Goal: Information Seeking & Learning: Learn about a topic

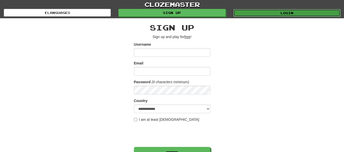
click at [273, 14] on link "Login" at bounding box center [286, 13] width 107 height 8
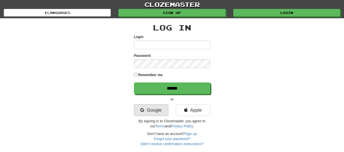
type input "**********"
click at [152, 109] on link "Google" at bounding box center [151, 111] width 34 height 12
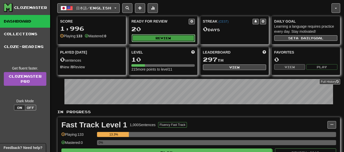
click at [168, 41] on button "Review" at bounding box center [163, 38] width 63 height 8
select select "**"
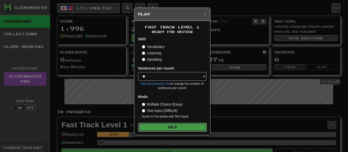
click at [173, 126] on button "Go" at bounding box center [172, 127] width 68 height 9
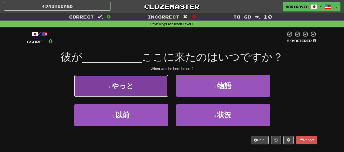
click at [147, 86] on button "1 . やっと" at bounding box center [121, 86] width 94 height 22
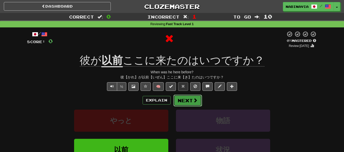
click at [178, 102] on button "Next" at bounding box center [187, 101] width 29 height 12
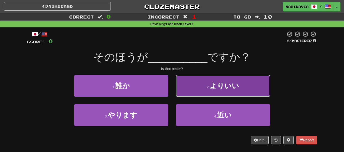
click at [186, 93] on button "2 . よりいい" at bounding box center [223, 86] width 94 height 22
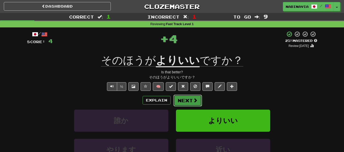
click at [182, 100] on button "Next" at bounding box center [187, 101] width 29 height 12
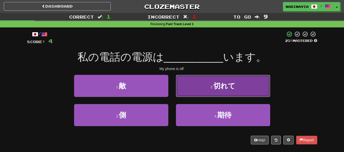
click at [182, 90] on button "2 . 切れて" at bounding box center [223, 86] width 94 height 22
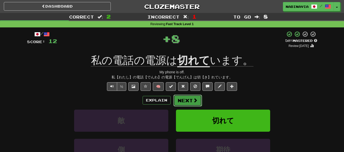
click at [178, 104] on button "Next" at bounding box center [187, 101] width 29 height 12
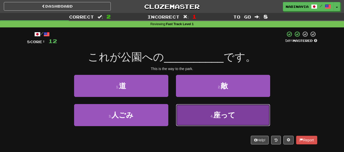
click at [177, 108] on button "4 . 座って" at bounding box center [223, 115] width 94 height 22
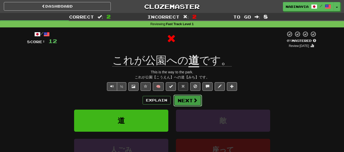
click at [178, 100] on button "Next" at bounding box center [187, 101] width 29 height 12
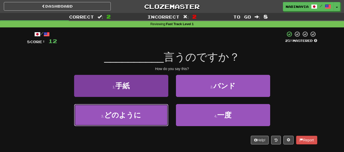
click at [157, 119] on button "3 . どのように" at bounding box center [121, 115] width 94 height 22
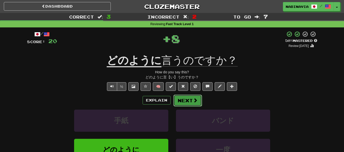
click at [176, 105] on button "Next" at bounding box center [187, 101] width 29 height 12
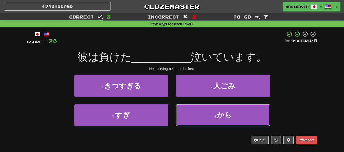
click at [179, 107] on button "4 . から" at bounding box center [223, 115] width 94 height 22
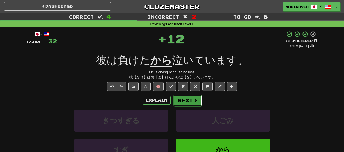
click at [179, 106] on button "Next" at bounding box center [187, 101] width 29 height 12
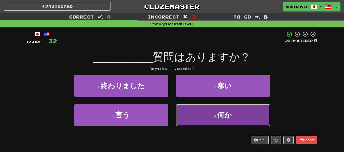
click at [192, 115] on button "4 . 何か" at bounding box center [223, 115] width 94 height 22
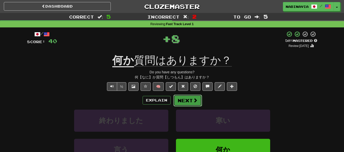
click at [186, 102] on button "Next" at bounding box center [187, 101] width 29 height 12
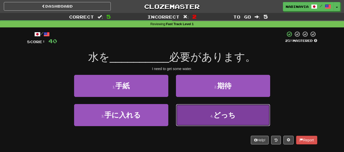
click at [202, 118] on button "4 . どっち" at bounding box center [223, 115] width 94 height 22
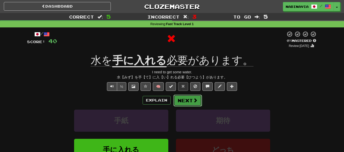
click at [180, 105] on button "Next" at bounding box center [187, 101] width 29 height 12
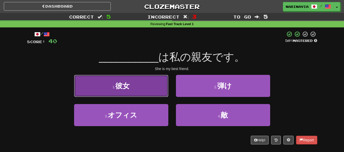
click at [151, 86] on button "1 . 彼女" at bounding box center [121, 86] width 94 height 22
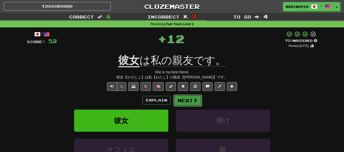
click at [181, 100] on button "Next" at bounding box center [187, 101] width 29 height 12
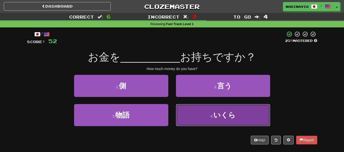
click at [181, 109] on button "4 . いくら" at bounding box center [223, 115] width 94 height 22
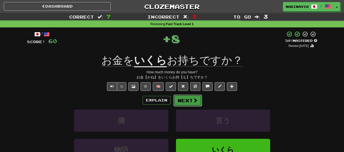
click at [179, 104] on button "Next" at bounding box center [187, 101] width 29 height 12
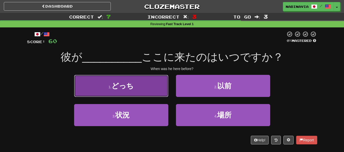
click at [164, 97] on button "1 . どっち" at bounding box center [121, 86] width 94 height 22
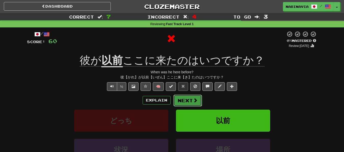
click at [190, 99] on button "Next" at bounding box center [187, 101] width 29 height 12
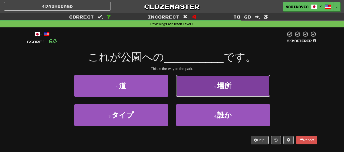
click at [186, 88] on button "2 . 場所" at bounding box center [223, 86] width 94 height 22
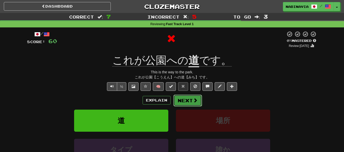
click at [185, 97] on button "Next" at bounding box center [187, 101] width 29 height 12
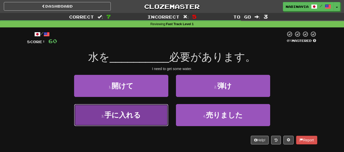
click at [159, 115] on button "3 . 手に入れる" at bounding box center [121, 115] width 94 height 22
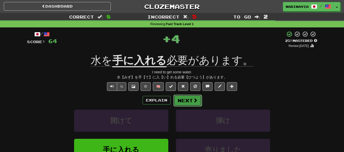
click at [186, 106] on button "Next" at bounding box center [187, 101] width 29 height 12
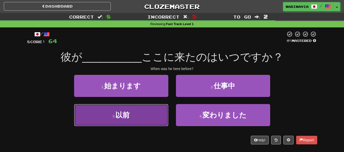
click at [167, 110] on button "3 . 以前" at bounding box center [121, 115] width 94 height 22
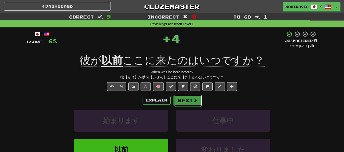
click at [175, 103] on button "Next" at bounding box center [187, 101] width 29 height 12
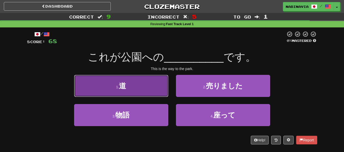
click at [157, 89] on button "1 . 道" at bounding box center [121, 86] width 94 height 22
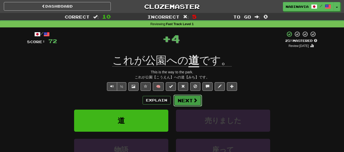
click at [185, 103] on button "Next" at bounding box center [187, 101] width 29 height 12
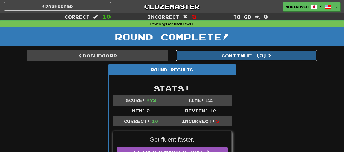
click at [213, 55] on button "Continue ( 5 )" at bounding box center [246, 56] width 141 height 12
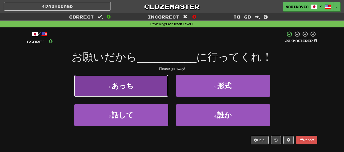
click at [153, 91] on button "1 . あっち" at bounding box center [121, 86] width 94 height 22
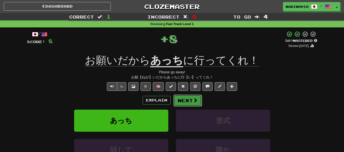
click at [181, 102] on button "Next" at bounding box center [187, 101] width 29 height 12
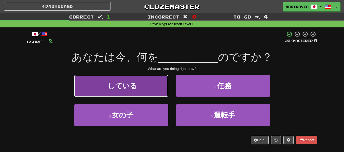
click at [157, 87] on button "1 . している" at bounding box center [121, 86] width 94 height 22
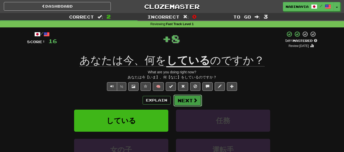
click at [185, 97] on button "Next" at bounding box center [187, 101] width 29 height 12
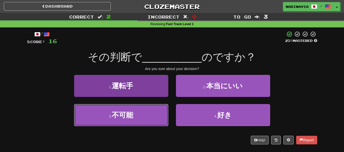
click at [148, 114] on button "3 . 不可能" at bounding box center [121, 115] width 94 height 22
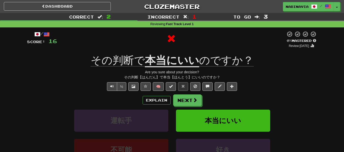
click at [178, 107] on div "Explain Next 運転手 本当にいい 不可能 好き Learn more: 運転手 本当にいい 不可能 好き" at bounding box center [172, 136] width 290 height 82
click at [179, 102] on button "Next" at bounding box center [187, 101] width 29 height 12
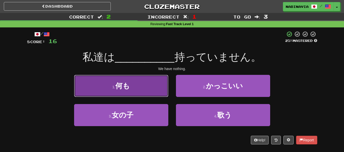
click at [159, 90] on button "1 . 何も" at bounding box center [121, 86] width 94 height 22
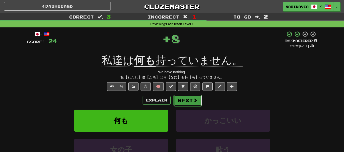
click at [196, 101] on span at bounding box center [195, 100] width 5 height 5
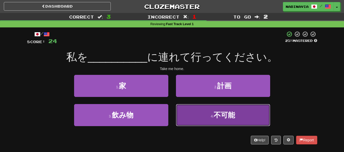
click at [188, 113] on button "4 . 不可能" at bounding box center [223, 115] width 94 height 22
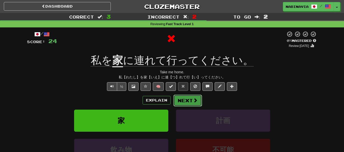
click at [184, 102] on button "Next" at bounding box center [187, 101] width 29 height 12
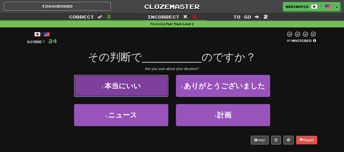
click at [161, 85] on button "1 . 本当にいい" at bounding box center [121, 86] width 94 height 22
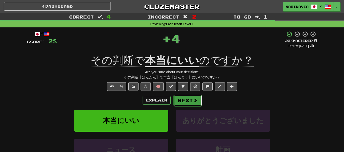
click at [190, 99] on button "Next" at bounding box center [187, 101] width 29 height 12
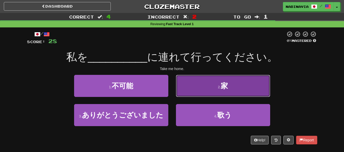
click at [203, 88] on button "2 . 家" at bounding box center [223, 86] width 94 height 22
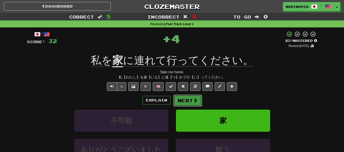
click at [193, 99] on span at bounding box center [195, 100] width 5 height 5
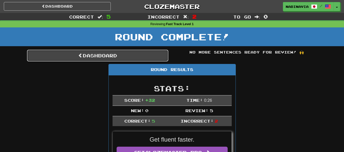
click at [136, 58] on link "Dashboard" at bounding box center [97, 56] width 141 height 12
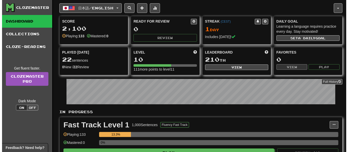
scroll to position [76, 0]
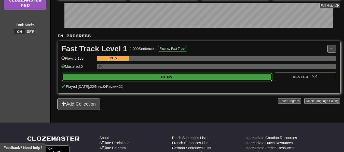
click at [192, 78] on button "Play" at bounding box center [167, 77] width 211 height 9
select select "**"
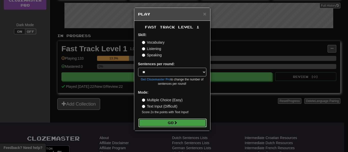
click at [187, 121] on button "Go" at bounding box center [172, 123] width 68 height 9
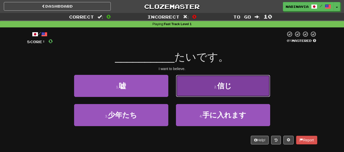
click at [191, 90] on button "2 . 信じ" at bounding box center [223, 86] width 94 height 22
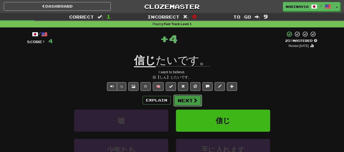
click at [186, 102] on button "Next" at bounding box center [187, 101] width 29 height 12
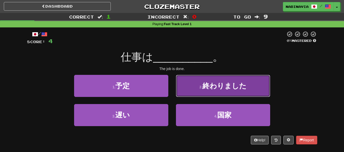
click at [196, 83] on button "2 . 終わりました" at bounding box center [223, 86] width 94 height 22
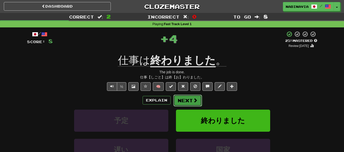
click at [191, 97] on button "Next" at bounding box center [187, 101] width 29 height 12
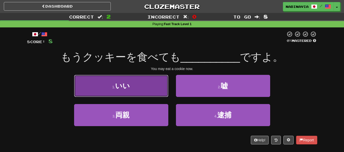
click at [158, 93] on button "1 . いい" at bounding box center [121, 86] width 94 height 22
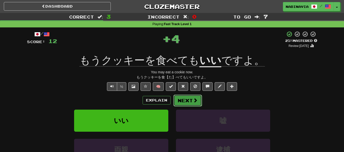
click at [180, 100] on button "Next" at bounding box center [187, 101] width 29 height 12
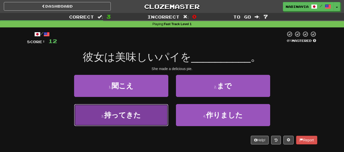
click at [163, 119] on button "3 . 持ってきた" at bounding box center [121, 115] width 94 height 22
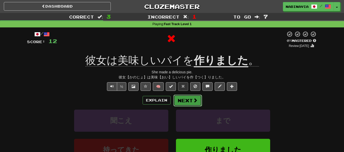
click at [174, 103] on button "Next" at bounding box center [187, 101] width 29 height 12
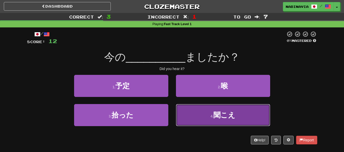
click at [207, 111] on button "4 . 聞こえ" at bounding box center [223, 115] width 94 height 22
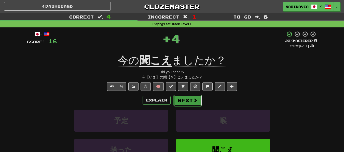
click at [189, 103] on button "Next" at bounding box center [187, 101] width 29 height 12
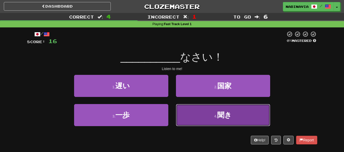
click at [195, 110] on button "4 . 聞き" at bounding box center [223, 115] width 94 height 22
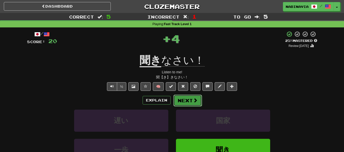
click at [190, 100] on button "Next" at bounding box center [187, 101] width 29 height 12
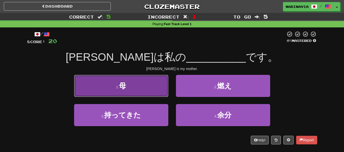
click at [160, 89] on button "1 . 母" at bounding box center [121, 86] width 94 height 22
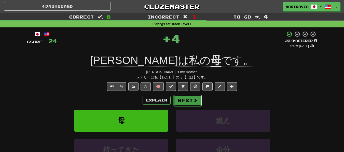
click at [190, 104] on button "Next" at bounding box center [187, 101] width 29 height 12
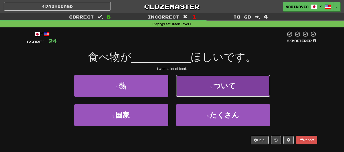
click at [191, 90] on button "2 . ついて" at bounding box center [223, 86] width 94 height 22
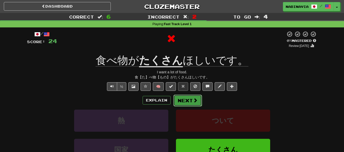
click at [186, 98] on button "Next" at bounding box center [187, 101] width 29 height 12
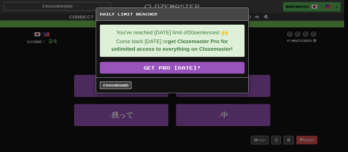
click at [111, 88] on link "Dashboard" at bounding box center [116, 86] width 32 height 8
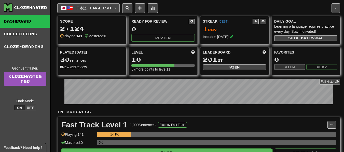
click at [96, 8] on span "日本語 / English" at bounding box center [93, 8] width 35 height 4
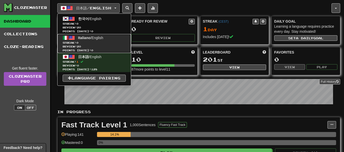
click at [90, 41] on span "Streak: 0" at bounding box center [94, 43] width 63 height 4
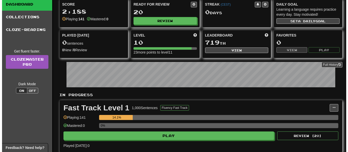
scroll to position [25, 0]
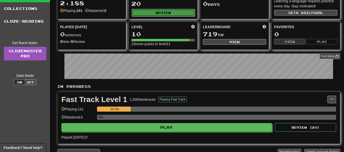
click at [157, 13] on button "Review" at bounding box center [163, 13] width 63 height 8
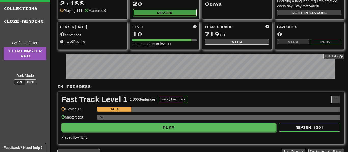
select select "**"
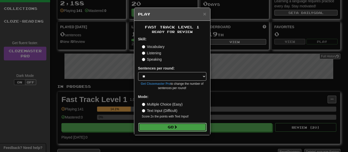
click at [174, 128] on button "Go" at bounding box center [172, 127] width 68 height 9
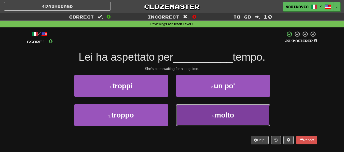
click at [200, 115] on button "4 . molto" at bounding box center [223, 115] width 94 height 22
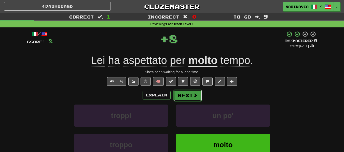
click at [190, 95] on button "Next" at bounding box center [187, 96] width 29 height 12
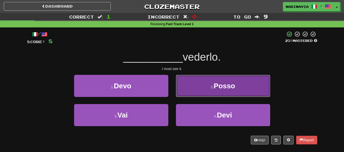
click at [190, 94] on button "2 . Posso" at bounding box center [223, 86] width 94 height 22
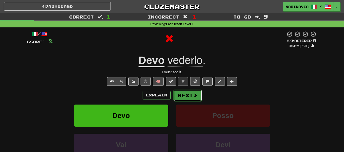
click at [189, 95] on button "Next" at bounding box center [187, 96] width 29 height 12
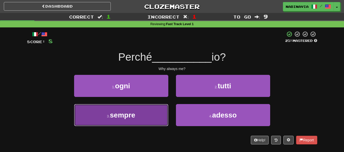
click at [155, 116] on button "3 . sempre" at bounding box center [121, 115] width 94 height 22
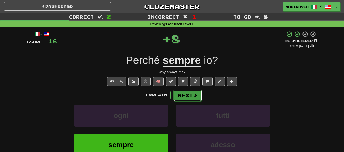
click at [176, 99] on button "Next" at bounding box center [187, 96] width 29 height 12
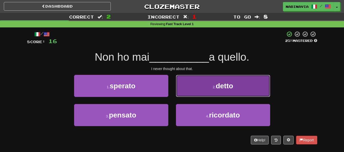
click at [190, 90] on button "2 . detto" at bounding box center [223, 86] width 94 height 22
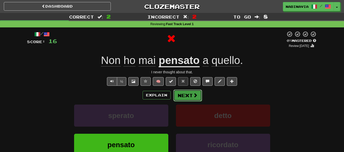
click at [183, 97] on button "Next" at bounding box center [187, 96] width 29 height 12
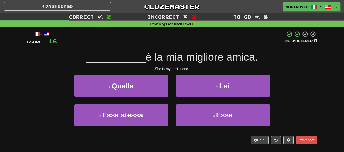
click at [180, 98] on div "2 . Lei" at bounding box center [223, 89] width 102 height 29
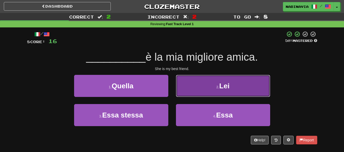
click at [183, 94] on button "2 . Lei" at bounding box center [223, 86] width 94 height 22
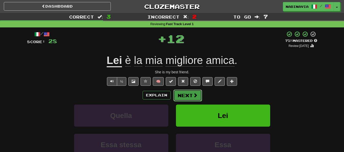
click at [185, 98] on button "Next" at bounding box center [187, 96] width 29 height 12
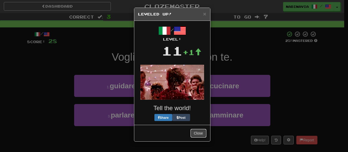
click at [195, 137] on button "Close" at bounding box center [198, 133] width 16 height 9
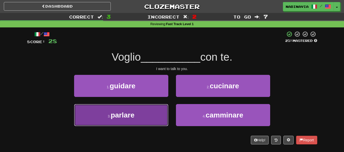
click at [165, 123] on button "3 . parlare" at bounding box center [121, 115] width 94 height 22
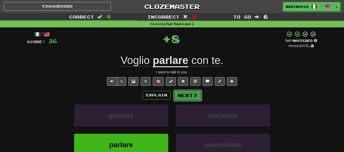
click at [186, 93] on button "Next" at bounding box center [187, 96] width 29 height 12
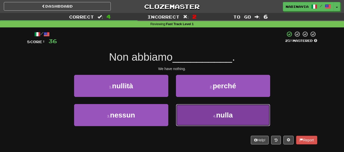
click at [190, 113] on button "4 . nulla" at bounding box center [223, 115] width 94 height 22
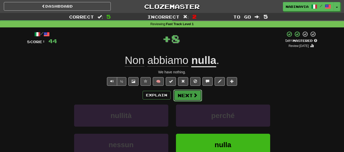
click at [192, 99] on button "Next" at bounding box center [187, 96] width 29 height 12
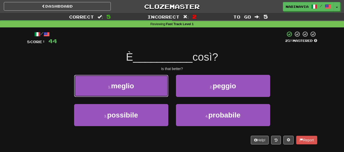
click at [167, 89] on button "1 . meglio" at bounding box center [121, 86] width 94 height 22
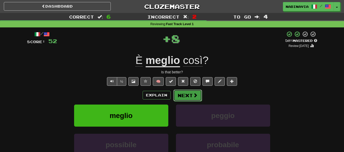
click at [179, 101] on button "Next" at bounding box center [187, 96] width 29 height 12
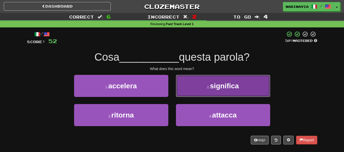
click at [189, 93] on button "2 . significa" at bounding box center [223, 86] width 94 height 22
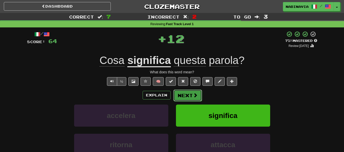
click at [186, 98] on button "Next" at bounding box center [187, 96] width 29 height 12
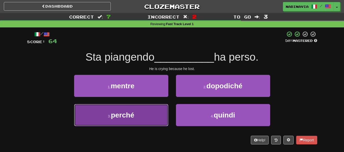
click at [164, 119] on button "3 . perché" at bounding box center [121, 115] width 94 height 22
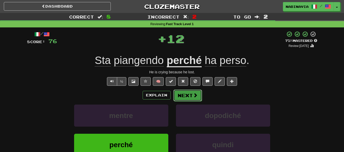
click at [186, 96] on button "Next" at bounding box center [187, 96] width 29 height 12
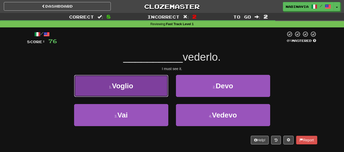
click at [152, 88] on button "1 . Voglio" at bounding box center [121, 86] width 94 height 22
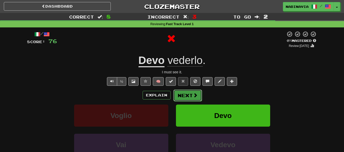
click at [193, 100] on button "Next" at bounding box center [187, 96] width 29 height 12
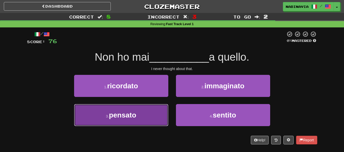
click at [146, 114] on button "3 . pensato" at bounding box center [121, 115] width 94 height 22
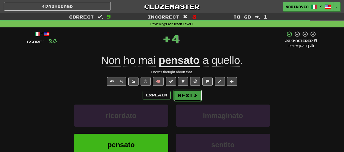
click at [174, 96] on button "Next" at bounding box center [187, 96] width 29 height 12
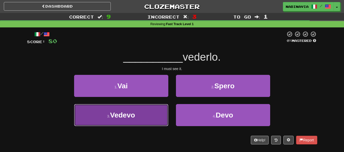
click at [154, 113] on button "3 . Vedevo" at bounding box center [121, 115] width 94 height 22
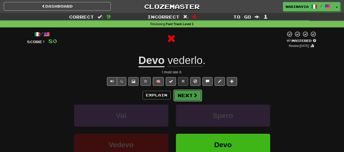
click at [180, 101] on button "Next" at bounding box center [187, 96] width 29 height 12
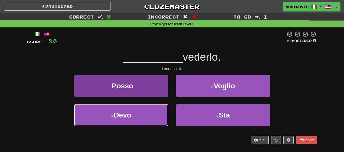
click at [162, 125] on button "3 . Devo" at bounding box center [121, 115] width 94 height 22
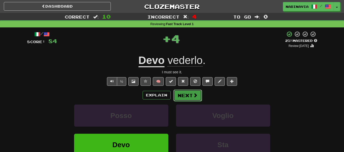
click at [179, 99] on button "Next" at bounding box center [187, 96] width 29 height 12
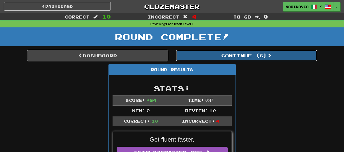
click at [208, 58] on button "Continue ( 6 )" at bounding box center [246, 56] width 141 height 12
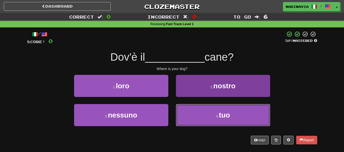
click at [195, 114] on button "4 . tuo" at bounding box center [223, 115] width 94 height 22
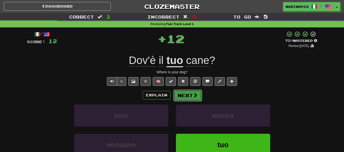
click at [181, 94] on button "Next" at bounding box center [187, 96] width 29 height 12
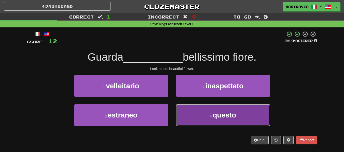
click at [190, 107] on button "4 . questo" at bounding box center [223, 115] width 94 height 22
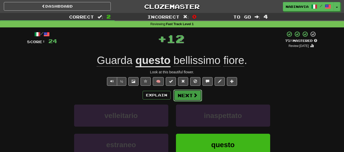
click at [184, 96] on button "Next" at bounding box center [187, 96] width 29 height 12
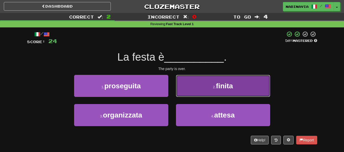
click at [181, 93] on button "2 . finita" at bounding box center [223, 86] width 94 height 22
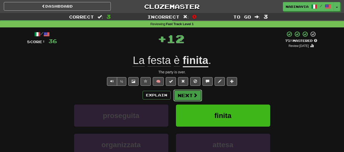
click at [183, 97] on button "Next" at bounding box center [187, 96] width 29 height 12
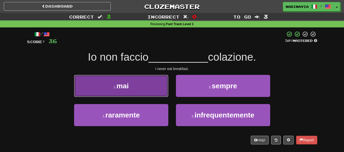
click at [166, 93] on button "1 . mai" at bounding box center [121, 86] width 94 height 22
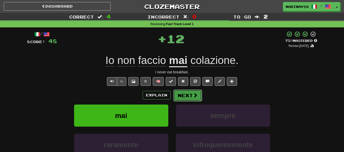
click at [184, 95] on button "Next" at bounding box center [187, 96] width 29 height 12
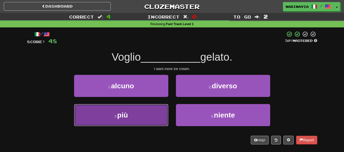
click at [156, 112] on button "3 . più" at bounding box center [121, 115] width 94 height 22
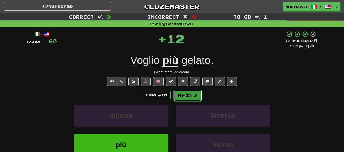
click at [187, 97] on button "Next" at bounding box center [187, 96] width 29 height 12
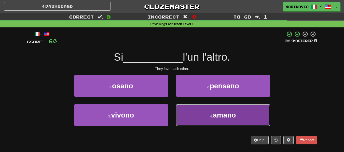
click at [193, 113] on button "4 . amano" at bounding box center [223, 115] width 94 height 22
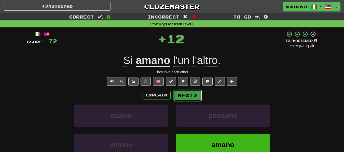
click at [186, 97] on button "Next" at bounding box center [187, 96] width 29 height 12
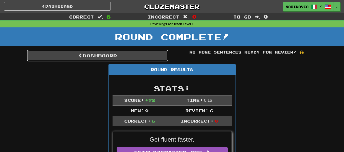
click at [139, 53] on link "Dashboard" at bounding box center [97, 56] width 141 height 12
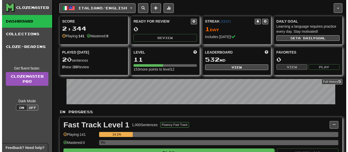
scroll to position [25, 0]
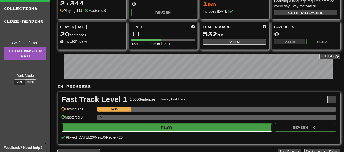
click at [167, 131] on button "Play" at bounding box center [167, 128] width 211 height 9
select select "**"
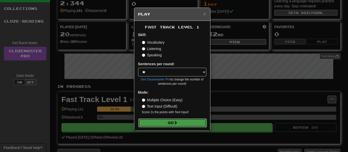
click at [167, 127] on button "Go" at bounding box center [172, 123] width 68 height 9
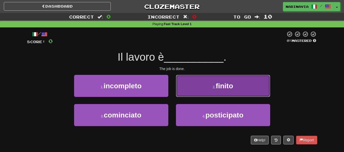
click at [215, 83] on button "2 . finito" at bounding box center [223, 86] width 94 height 22
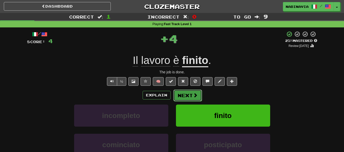
click at [188, 93] on button "Next" at bounding box center [187, 96] width 29 height 12
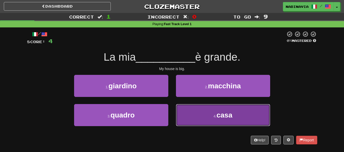
click at [191, 110] on button "4 . casa" at bounding box center [223, 115] width 94 height 22
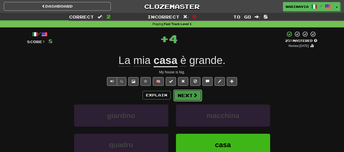
click at [189, 100] on button "Next" at bounding box center [187, 96] width 29 height 12
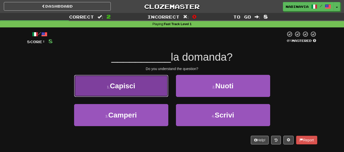
click at [143, 95] on button "1 . Capisci" at bounding box center [121, 86] width 94 height 22
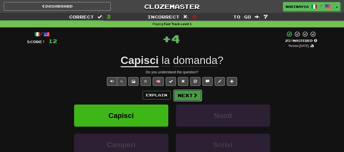
click at [187, 95] on button "Next" at bounding box center [187, 96] width 29 height 12
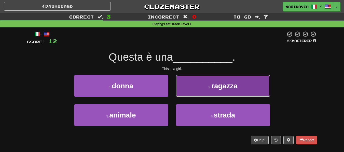
click at [186, 91] on button "2 . ragazza" at bounding box center [223, 86] width 94 height 22
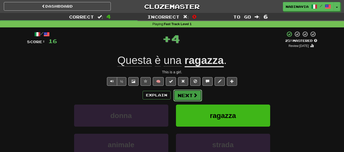
click at [193, 98] on span at bounding box center [195, 95] width 5 height 5
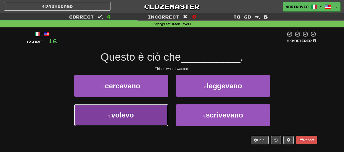
click at [152, 111] on button "3 . volevo" at bounding box center [121, 115] width 94 height 22
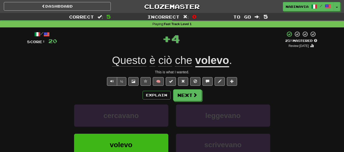
click at [189, 103] on div "Explain Next cercavano leggevano volevo scrivevano Learn more: cercavano leggev…" at bounding box center [172, 131] width 290 height 82
click at [188, 100] on button "Next" at bounding box center [187, 96] width 29 height 12
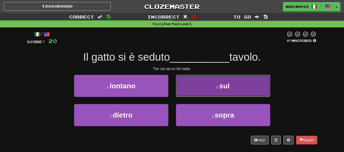
click at [186, 91] on button "2 . sul" at bounding box center [223, 86] width 94 height 22
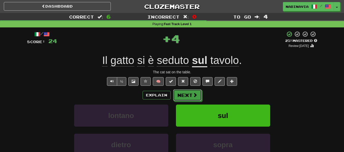
click at [186, 91] on button "Next" at bounding box center [187, 96] width 29 height 12
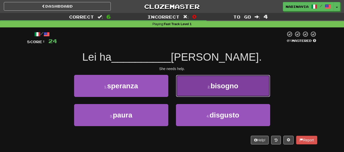
click at [187, 86] on button "2 . bisogno" at bounding box center [223, 86] width 94 height 22
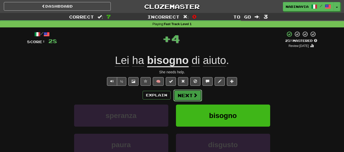
click at [181, 93] on button "Next" at bounding box center [187, 96] width 29 height 12
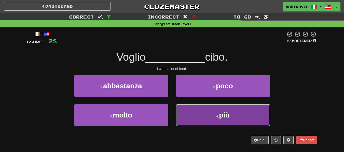
click at [190, 111] on button "4 . più" at bounding box center [223, 115] width 94 height 22
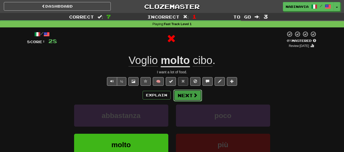
click at [187, 97] on button "Next" at bounding box center [187, 96] width 29 height 12
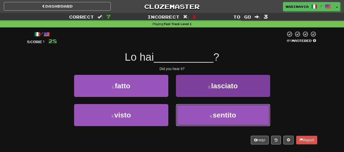
click at [193, 109] on button "4 . sentito" at bounding box center [223, 115] width 94 height 22
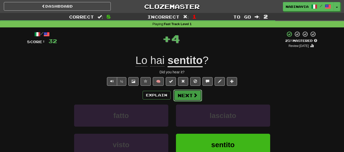
click at [187, 96] on button "Next" at bounding box center [187, 96] width 29 height 12
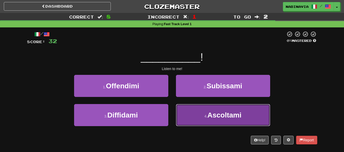
click at [184, 109] on button "4 . Ascoltami" at bounding box center [223, 115] width 94 height 22
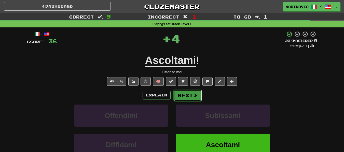
click at [182, 96] on button "Next" at bounding box center [187, 96] width 29 height 12
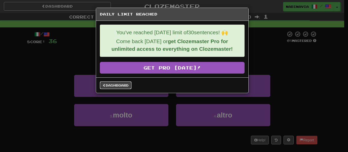
click at [129, 86] on link "Dashboard" at bounding box center [116, 86] width 32 height 8
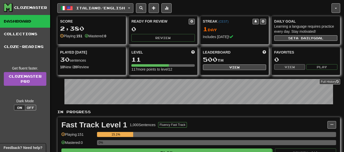
click at [116, 5] on button "Italiano / English" at bounding box center [95, 8] width 76 height 10
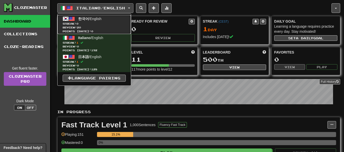
click at [104, 22] on span "Streak: 0" at bounding box center [94, 24] width 63 height 4
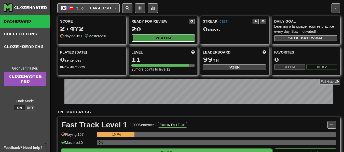
click at [175, 38] on button "Review" at bounding box center [163, 38] width 63 height 8
select select "**"
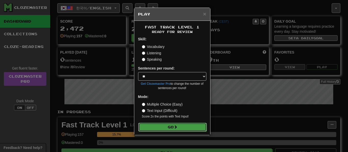
click at [187, 128] on button "Go" at bounding box center [172, 127] width 68 height 9
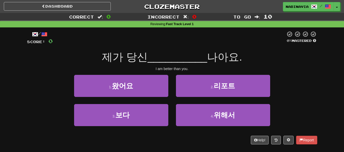
click at [204, 55] on span "__________" at bounding box center [178, 57] width 60 height 12
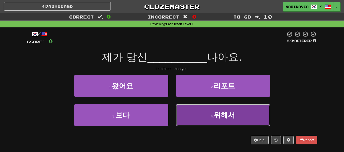
click at [218, 114] on span "위해서" at bounding box center [224, 115] width 21 height 8
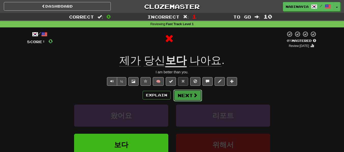
click at [189, 97] on button "Next" at bounding box center [187, 96] width 29 height 12
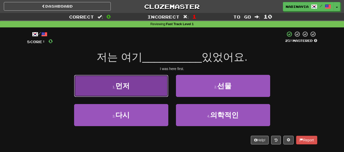
click at [153, 95] on button "1 . 먼저" at bounding box center [121, 86] width 94 height 22
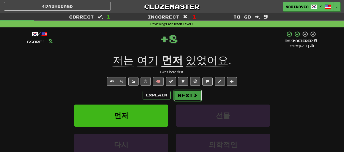
click at [183, 99] on button "Next" at bounding box center [187, 96] width 29 height 12
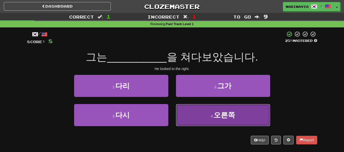
click at [193, 116] on button "4 . 오른쪽" at bounding box center [223, 115] width 94 height 22
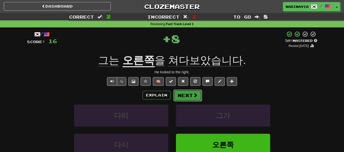
click at [188, 98] on button "Next" at bounding box center [187, 96] width 29 height 12
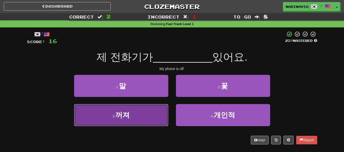
click at [163, 115] on button "3 . 꺼져" at bounding box center [121, 115] width 94 height 22
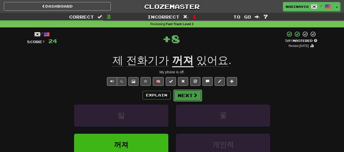
click at [200, 95] on button "Next" at bounding box center [187, 96] width 29 height 12
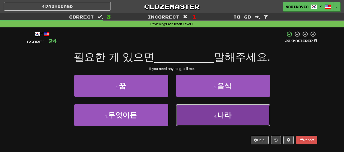
click at [197, 111] on button "4 . 나라" at bounding box center [223, 115] width 94 height 22
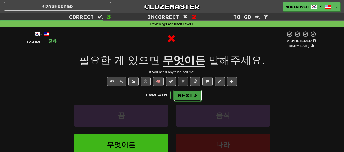
click at [189, 95] on button "Next" at bounding box center [187, 96] width 29 height 12
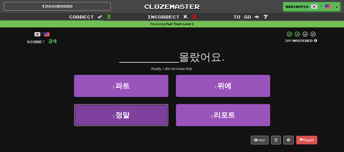
click at [154, 112] on button "3 . 정말" at bounding box center [121, 115] width 94 height 22
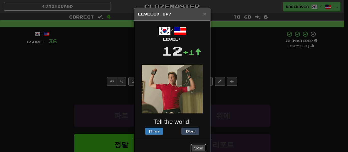
click at [199, 146] on button "Close" at bounding box center [198, 148] width 16 height 9
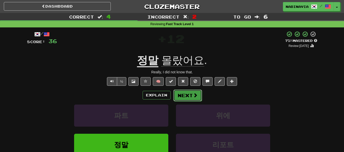
click at [184, 97] on button "Next" at bounding box center [187, 96] width 29 height 12
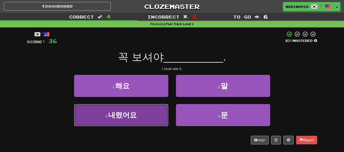
click at [160, 118] on button "3 . 내렸어요" at bounding box center [121, 115] width 94 height 22
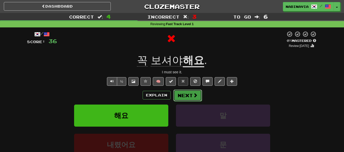
click at [190, 95] on button "Next" at bounding box center [187, 96] width 29 height 12
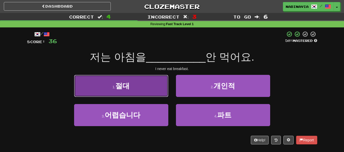
click at [152, 85] on button "1 . 절대" at bounding box center [121, 86] width 94 height 22
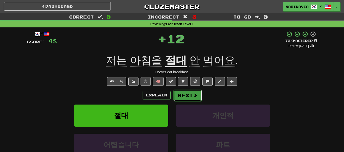
click at [184, 96] on button "Next" at bounding box center [187, 96] width 29 height 12
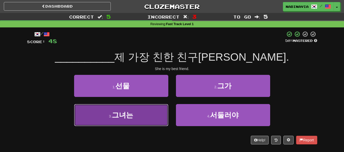
click at [146, 110] on button "3 . 그녀는" at bounding box center [121, 115] width 94 height 22
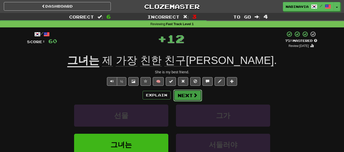
click at [176, 94] on button "Next" at bounding box center [187, 96] width 29 height 12
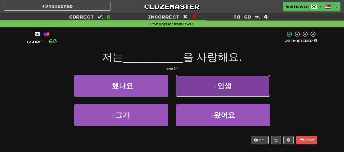
click at [220, 87] on span "인생" at bounding box center [224, 86] width 14 height 8
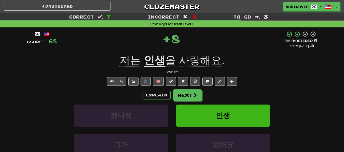
click at [202, 97] on div "Explain Next" at bounding box center [172, 96] width 290 height 12
click at [200, 97] on button "Next" at bounding box center [187, 96] width 29 height 12
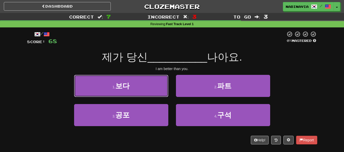
click at [147, 89] on button "1 . 보다" at bounding box center [121, 86] width 94 height 22
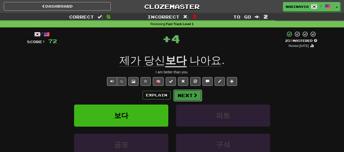
click at [193, 98] on span at bounding box center [195, 95] width 5 height 5
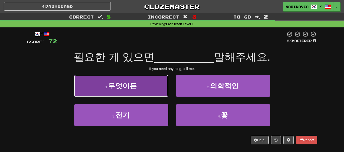
click at [150, 91] on button "1 . 무엇이든" at bounding box center [121, 86] width 94 height 22
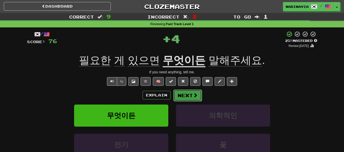
click at [178, 94] on button "Next" at bounding box center [187, 96] width 29 height 12
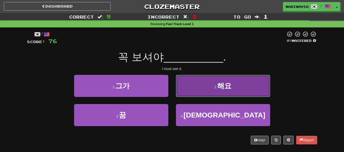
click at [190, 91] on button "2 . 해요" at bounding box center [223, 86] width 94 height 22
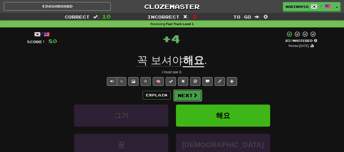
click at [189, 96] on button "Next" at bounding box center [187, 96] width 29 height 12
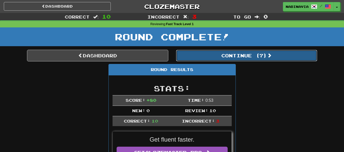
click at [200, 59] on button "Continue ( 7 )" at bounding box center [246, 56] width 141 height 12
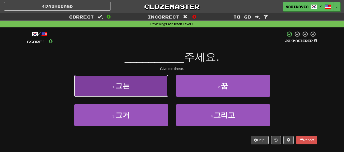
click at [152, 90] on button "1 . 그는" at bounding box center [121, 86] width 94 height 22
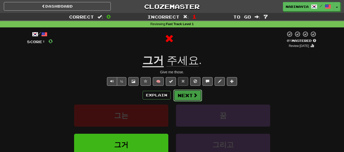
click at [183, 95] on button "Next" at bounding box center [187, 96] width 29 height 12
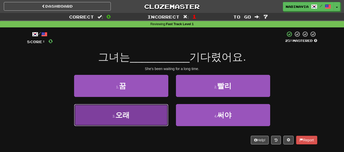
click at [158, 112] on button "3 . 오래" at bounding box center [121, 115] width 94 height 22
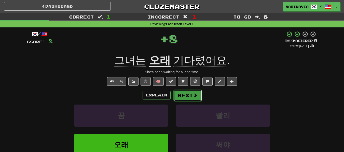
click at [185, 94] on button "Next" at bounding box center [187, 96] width 29 height 12
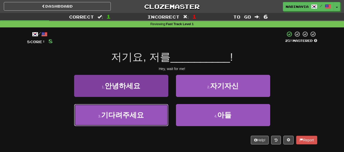
drag, startPoint x: 159, startPoint y: 110, endPoint x: 163, endPoint y: 107, distance: 4.7
click at [160, 110] on button "3 . 기다려주세요" at bounding box center [121, 115] width 94 height 22
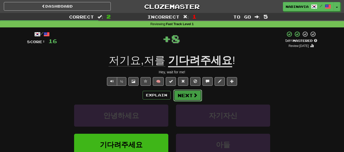
click at [186, 98] on button "Next" at bounding box center [187, 96] width 29 height 12
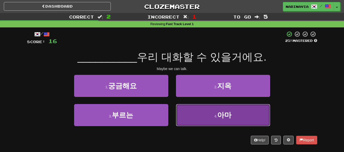
click at [198, 114] on button "4 . 아마" at bounding box center [223, 115] width 94 height 22
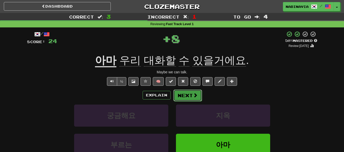
click at [193, 96] on span at bounding box center [195, 95] width 5 height 5
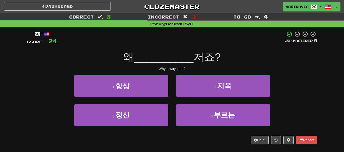
click at [170, 94] on div "1 . 항상" at bounding box center [121, 89] width 102 height 29
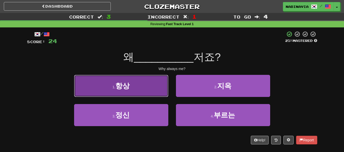
click at [165, 92] on button "1 . 항상" at bounding box center [121, 86] width 94 height 22
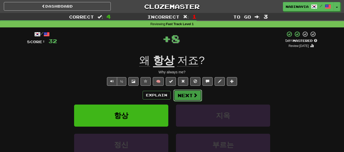
click at [185, 97] on button "Next" at bounding box center [187, 96] width 29 height 12
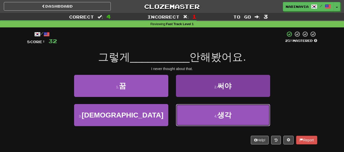
click at [193, 115] on button "4 . 생각" at bounding box center [223, 115] width 94 height 22
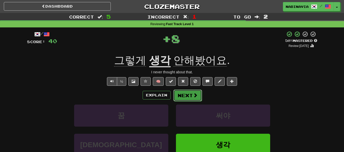
click at [184, 93] on button "Next" at bounding box center [187, 96] width 29 height 12
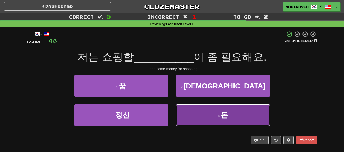
click at [210, 122] on button "4 . 돈" at bounding box center [223, 115] width 94 height 22
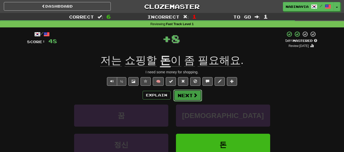
click at [189, 100] on button "Next" at bounding box center [187, 96] width 29 height 12
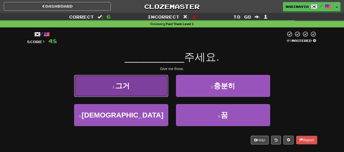
click at [159, 85] on button "1 . 그거" at bounding box center [121, 86] width 94 height 22
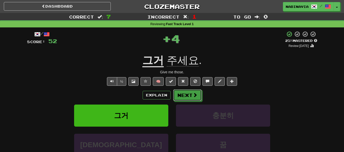
click at [184, 94] on button "Next" at bounding box center [187, 96] width 29 height 12
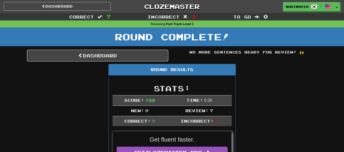
click at [151, 60] on link "Dashboard" at bounding box center [97, 56] width 141 height 12
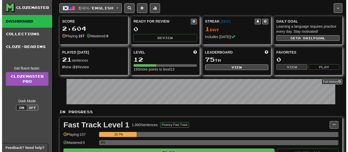
scroll to position [76, 0]
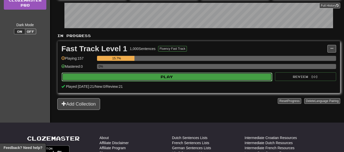
click at [171, 76] on button "Play" at bounding box center [167, 77] width 211 height 9
select select "**"
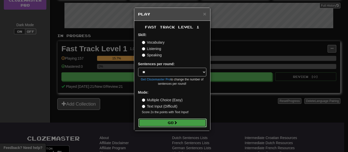
click at [183, 124] on button "Go" at bounding box center [172, 123] width 68 height 9
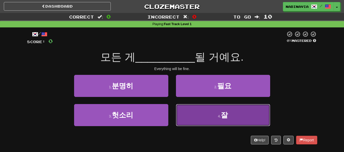
click at [194, 114] on button "4 . 잘" at bounding box center [223, 115] width 94 height 22
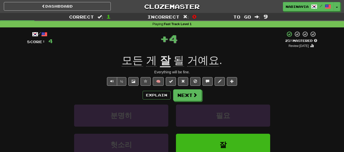
click at [190, 102] on div "Explain Next 분명히 필요 헛소리 잘 Learn more: 분명히 필요 헛소리 잘" at bounding box center [172, 131] width 290 height 82
click at [188, 99] on button "Next" at bounding box center [187, 96] width 29 height 12
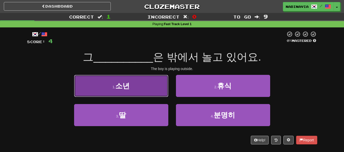
click at [146, 80] on button "1 . 소년" at bounding box center [121, 86] width 94 height 22
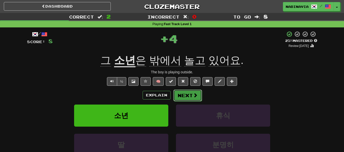
click at [178, 93] on button "Next" at bounding box center [187, 96] width 29 height 12
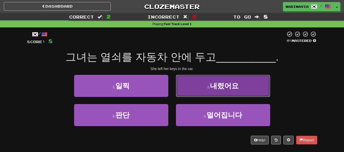
click at [185, 90] on button "2 . 내렸어요" at bounding box center [223, 86] width 94 height 22
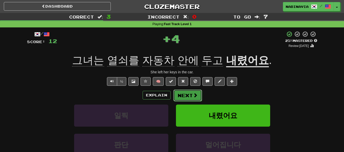
click at [184, 91] on button "Next" at bounding box center [187, 96] width 29 height 12
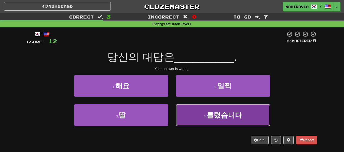
click at [187, 115] on button "4 . 틀렸습니다" at bounding box center [223, 115] width 94 height 22
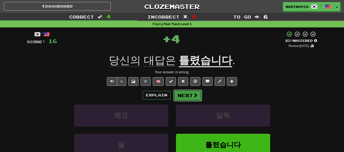
click at [186, 98] on button "Next" at bounding box center [187, 96] width 29 height 12
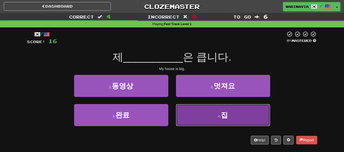
click at [198, 116] on button "4 . 집" at bounding box center [223, 115] width 94 height 22
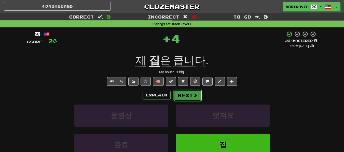
click at [187, 95] on button "Next" at bounding box center [187, 96] width 29 height 12
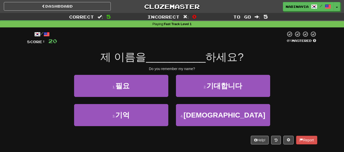
click at [185, 98] on div "2 . 기대합니다" at bounding box center [223, 89] width 102 height 29
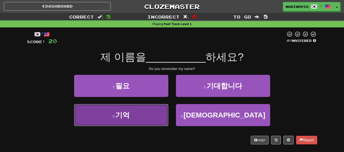
click at [159, 117] on button "3 . 기억" at bounding box center [121, 115] width 94 height 22
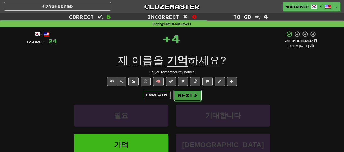
click at [181, 99] on button "Next" at bounding box center [187, 96] width 29 height 12
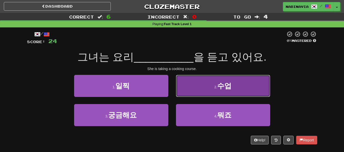
click at [183, 92] on button "2 . 수업" at bounding box center [223, 86] width 94 height 22
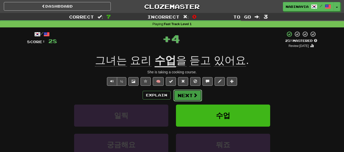
click at [183, 91] on button "Next" at bounding box center [187, 96] width 29 height 12
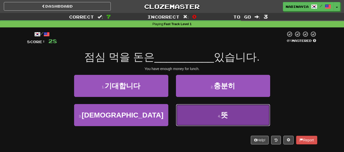
click at [184, 114] on button "4 . 뜻" at bounding box center [223, 115] width 94 height 22
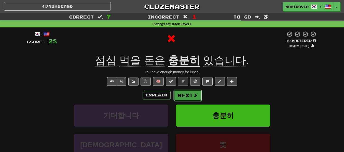
click at [183, 97] on button "Next" at bounding box center [187, 96] width 29 height 12
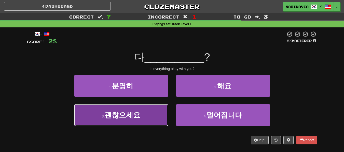
click at [151, 111] on button "3 . 괜찮으세요" at bounding box center [121, 115] width 94 height 22
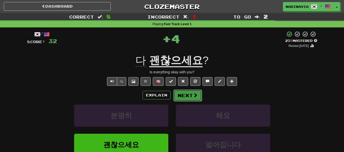
click at [187, 97] on button "Next" at bounding box center [187, 96] width 29 height 12
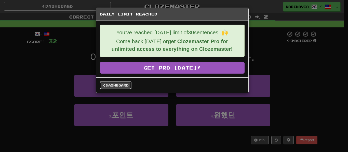
click at [129, 88] on link "Dashboard" at bounding box center [116, 86] width 32 height 8
